Goal: Task Accomplishment & Management: Manage account settings

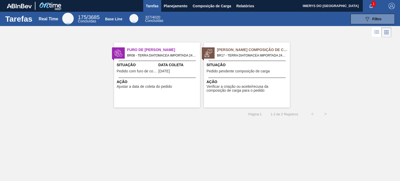
click at [170, 71] on span "19/08/2025" at bounding box center [163, 71] width 11 height 4
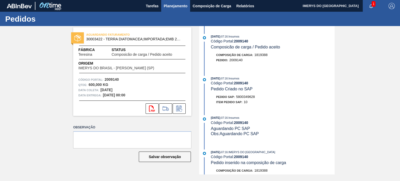
click at [182, 8] on span "Planejamento" at bounding box center [176, 6] width 24 height 6
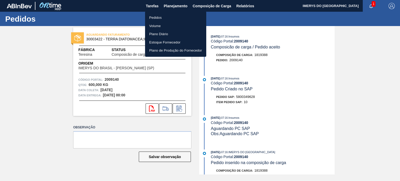
click at [199, 6] on div at bounding box center [200, 90] width 400 height 181
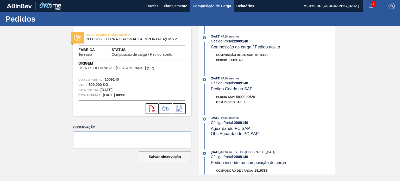
click at [201, 5] on span "Composição de Carga" at bounding box center [212, 6] width 39 height 6
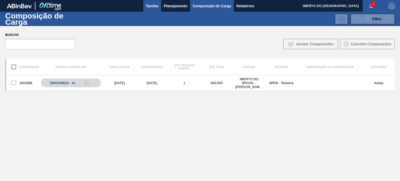
click at [152, 8] on span "Tarefas" at bounding box center [152, 6] width 13 height 6
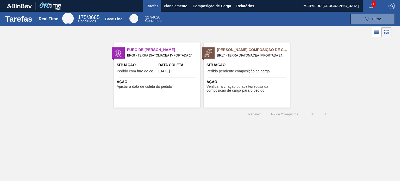
click at [252, 66] on span "Situação" at bounding box center [247, 64] width 82 height 5
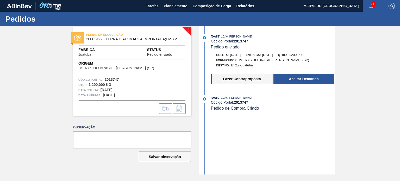
click at [251, 78] on button "Fazer Contraproposta" at bounding box center [241, 79] width 61 height 10
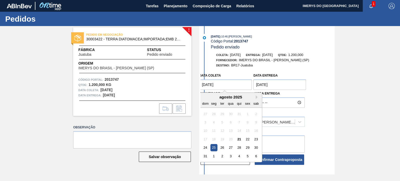
click at [231, 87] on coleta "25/08/2025" at bounding box center [225, 84] width 53 height 10
drag, startPoint x: 221, startPoint y: 149, endPoint x: 223, endPoint y: 147, distance: 2.8
click at [221, 149] on div "26" at bounding box center [222, 147] width 7 height 7
type coleta "26/08/2025"
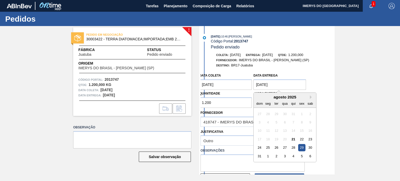
click at [347, 89] on div "! PEDIDO EM NEGOCIAÇÃO 30003422 - TERRA DIATOMACEA;IMPORTADA;EMB 24KG Fábrica J…" at bounding box center [200, 100] width 400 height 148
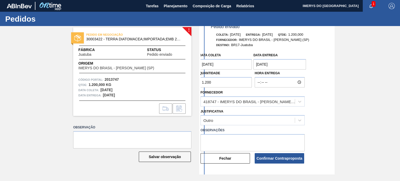
scroll to position [26, 0]
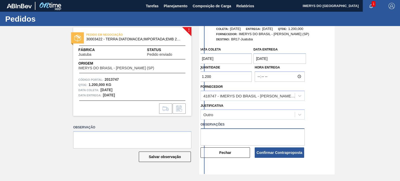
click at [223, 133] on textarea at bounding box center [252, 136] width 104 height 17
type textarea "c"
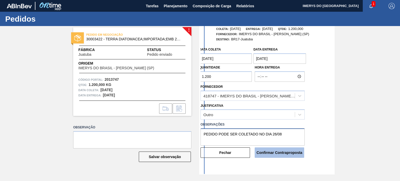
type textarea "PEDIDO PODE SER COLETADO NO DIA 26/08"
click at [277, 155] on button "Confirmar Contraproposta" at bounding box center [279, 152] width 49 height 10
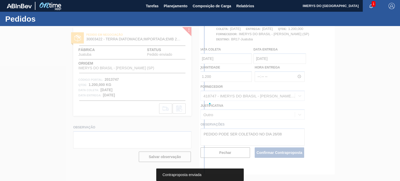
scroll to position [0, 0]
